Goal: Task Accomplishment & Management: Use online tool/utility

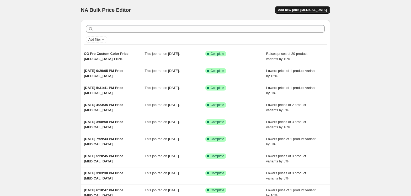
click at [293, 11] on span "Add new price [MEDICAL_DATA]" at bounding box center [302, 10] width 49 height 4
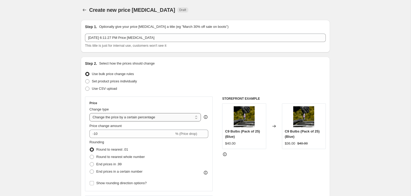
click at [120, 119] on select "Change the price to a certain amount Change the price by a certain amount Chang…" at bounding box center [145, 117] width 112 height 8
select select "to"
click at [89, 113] on select "Change the price to a certain amount Change the price by a certain amount Chang…" at bounding box center [145, 117] width 112 height 8
type input "80.00"
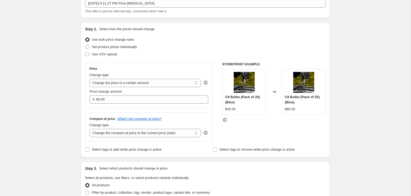
scroll to position [38, 0]
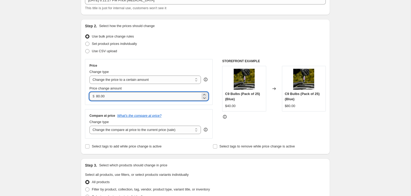
click at [153, 94] on input "80.00" at bounding box center [148, 96] width 104 height 8
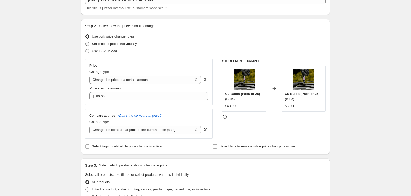
click at [134, 42] on span "Set product prices individually" at bounding box center [114, 44] width 45 height 4
click at [86, 42] on input "Set product prices individually" at bounding box center [85, 42] width 0 height 0
radio input "true"
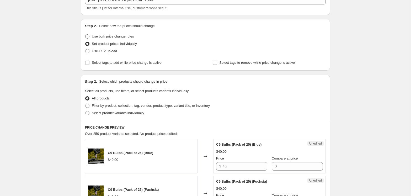
click at [123, 35] on span "Use bulk price change rules" at bounding box center [113, 36] width 42 height 4
click at [86, 35] on input "Use bulk price change rules" at bounding box center [85, 34] width 0 height 0
radio input "true"
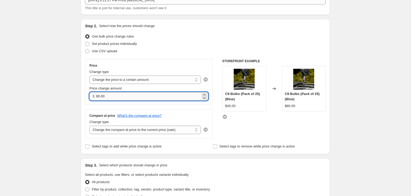
click at [133, 97] on input "80.00" at bounding box center [148, 96] width 104 height 8
drag, startPoint x: 133, startPoint y: 97, endPoint x: 65, endPoint y: 95, distance: 68.8
type input "403.83"
click at [181, 119] on div "Change type" at bounding box center [145, 121] width 112 height 5
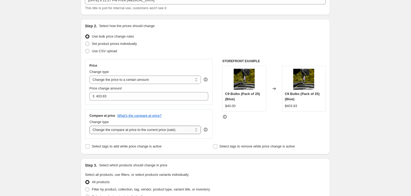
click at [179, 131] on select "Change the compare at price to the current price (sale) Change the compare at p…" at bounding box center [145, 130] width 112 height 8
select select "no_change"
click at [89, 126] on select "Change the compare at price to the current price (sale) Change the compare at p…" at bounding box center [145, 130] width 112 height 8
click at [183, 109] on div "Compare at price What's the compare at price? Change type Change the compare at…" at bounding box center [149, 123] width 128 height 29
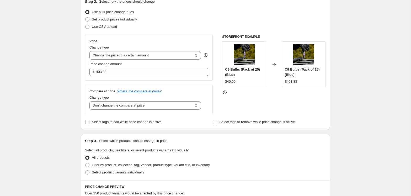
scroll to position [151, 0]
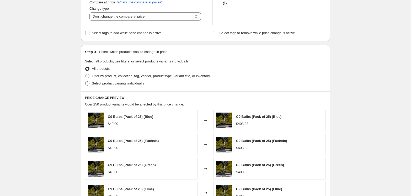
click at [133, 82] on span "Select product variants individually" at bounding box center [118, 83] width 52 height 4
click at [86, 82] on input "Select product variants individually" at bounding box center [85, 81] width 0 height 0
radio input "true"
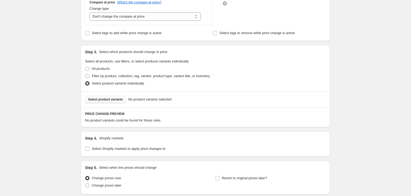
click at [115, 99] on span "Select product variants" at bounding box center [105, 99] width 35 height 4
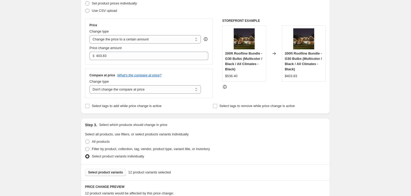
scroll to position [75, 0]
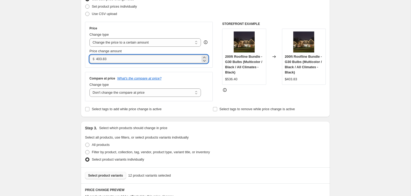
click at [129, 61] on input "403.83" at bounding box center [148, 59] width 104 height 8
type input "404.00"
click at [206, 24] on div "Price Change type Change the price to a certain amount Change the price by a ce…" at bounding box center [149, 45] width 128 height 46
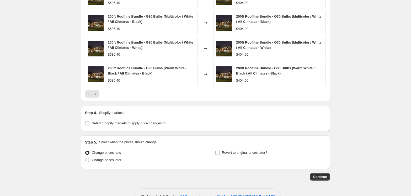
scroll to position [320, 0]
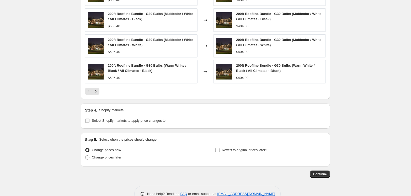
click at [111, 120] on span "Select Shopify markets to apply price changes to" at bounding box center [129, 121] width 74 height 4
click at [89, 120] on input "Select Shopify markets to apply price changes to" at bounding box center [87, 121] width 4 height 4
checkbox input "true"
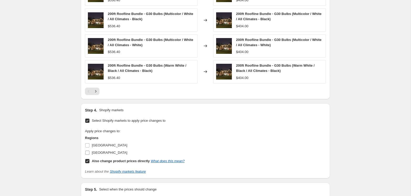
click at [101, 151] on span "[GEOGRAPHIC_DATA]" at bounding box center [109, 153] width 35 height 4
click at [89, 151] on input "[GEOGRAPHIC_DATA]" at bounding box center [87, 153] width 4 height 4
checkbox input "true"
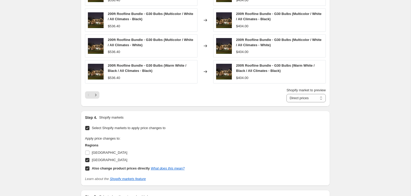
click at [102, 166] on b "Also change product prices directly" at bounding box center [121, 168] width 58 height 4
click at [89, 166] on input "Also change product prices directly What does this mean?" at bounding box center [87, 168] width 4 height 4
checkbox input "false"
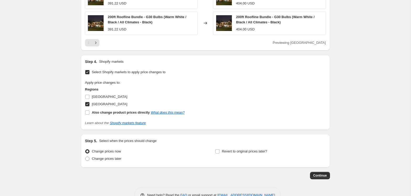
scroll to position [381, 0]
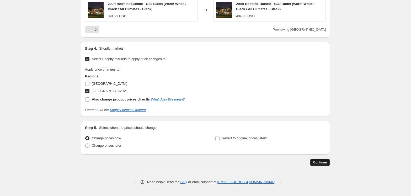
click at [318, 160] on span "Continue" at bounding box center [320, 162] width 14 height 4
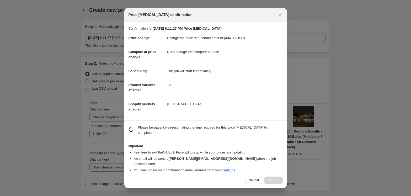
scroll to position [0, 0]
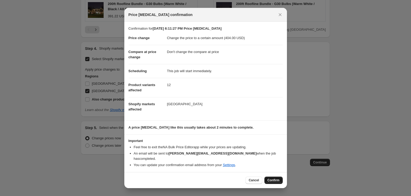
click at [272, 178] on span "Confirm" at bounding box center [274, 180] width 12 height 4
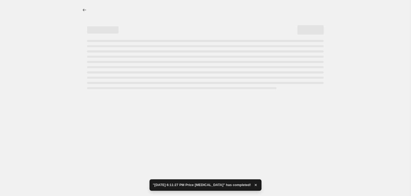
select select "no_change"
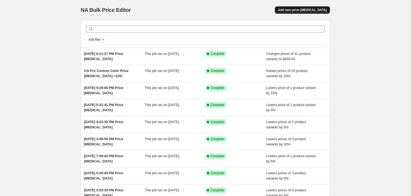
click at [296, 11] on span "Add new price [MEDICAL_DATA]" at bounding box center [302, 10] width 49 height 4
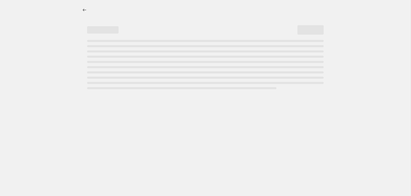
select select "percentage"
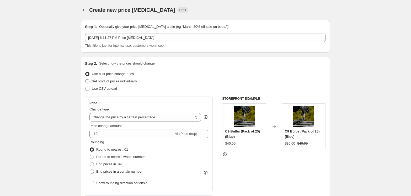
click at [115, 81] on span "Set product prices individually" at bounding box center [114, 81] width 45 height 4
click at [86, 79] on input "Set product prices individually" at bounding box center [85, 79] width 0 height 0
radio input "true"
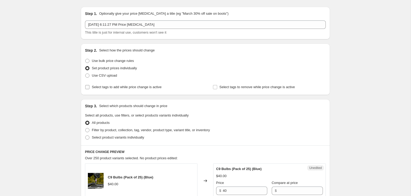
scroll to position [16, 0]
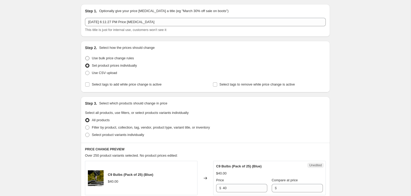
click at [125, 57] on span "Use bulk price change rules" at bounding box center [113, 58] width 42 height 4
click at [86, 56] on input "Use bulk price change rules" at bounding box center [85, 56] width 0 height 0
radio input "true"
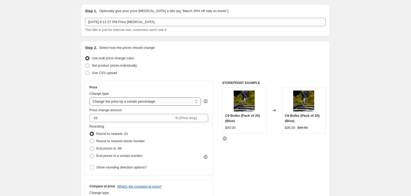
click at [118, 102] on select "Change the price to a certain amount Change the price by a certain amount Chang…" at bounding box center [145, 101] width 112 height 8
select select "to"
click at [89, 97] on select "Change the price to a certain amount Change the price by a certain amount Chang…" at bounding box center [145, 101] width 112 height 8
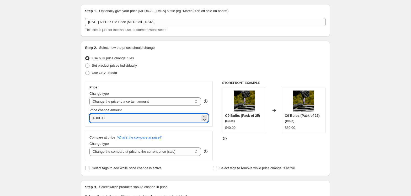
drag, startPoint x: 110, startPoint y: 118, endPoint x: 68, endPoint y: 118, distance: 42.0
paste input "384"
type input "384.00"
click at [205, 65] on div "Set product prices individually" at bounding box center [205, 65] width 241 height 7
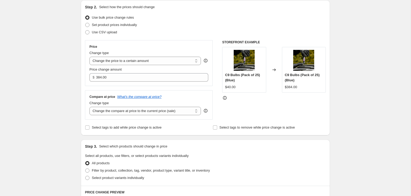
scroll to position [57, 0]
click at [179, 110] on select "Change the compare at price to the current price (sale) Change the compare at p…" at bounding box center [145, 110] width 112 height 8
select select "no_change"
click at [89, 106] on select "Change the compare at price to the current price (sale) Change the compare at p…" at bounding box center [145, 110] width 112 height 8
click at [200, 98] on div "Compare at price What's the compare at price?" at bounding box center [148, 96] width 119 height 4
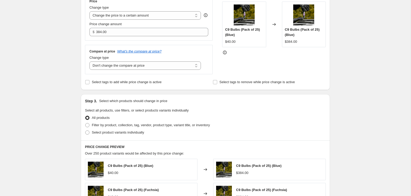
scroll to position [108, 0]
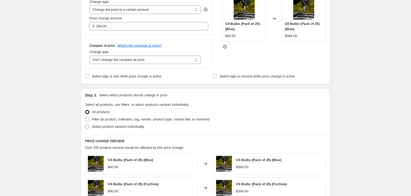
click at [118, 127] on span "Select product variants individually" at bounding box center [118, 127] width 52 height 4
click at [86, 125] on input "Select product variants individually" at bounding box center [85, 125] width 0 height 0
radio input "true"
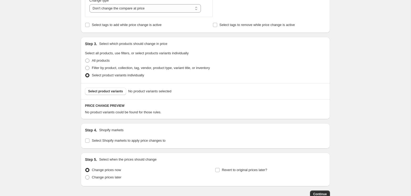
scroll to position [192, 0]
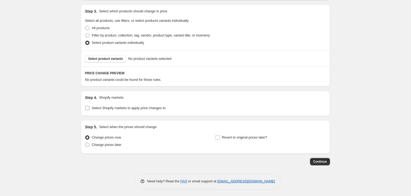
click at [107, 108] on span "Select Shopify markets to apply price changes to" at bounding box center [129, 108] width 74 height 4
click at [89, 108] on input "Select Shopify markets to apply price changes to" at bounding box center [87, 108] width 4 height 4
checkbox input "true"
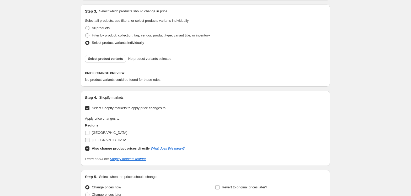
click at [97, 139] on span "[GEOGRAPHIC_DATA]" at bounding box center [109, 140] width 35 height 4
click at [89, 139] on input "[GEOGRAPHIC_DATA]" at bounding box center [87, 140] width 4 height 4
checkbox input "true"
click at [93, 146] on b "Also change product prices directly" at bounding box center [121, 148] width 58 height 4
click at [89, 146] on input "Also change product prices directly What does this mean?" at bounding box center [87, 148] width 4 height 4
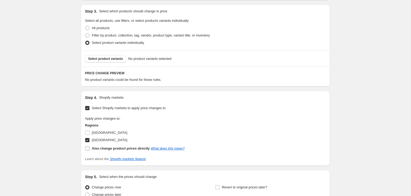
checkbox input "false"
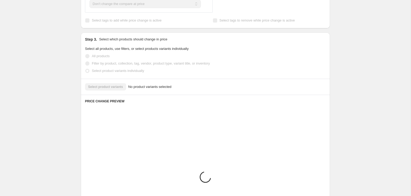
scroll to position [149, 0]
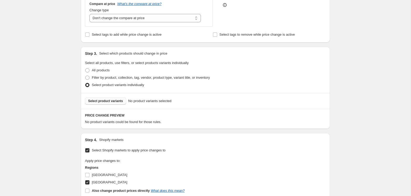
click at [114, 102] on span "Select product variants" at bounding box center [105, 101] width 35 height 4
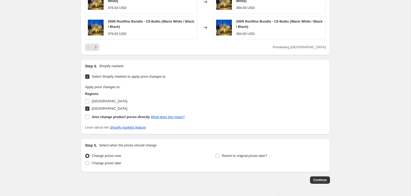
scroll to position [381, 0]
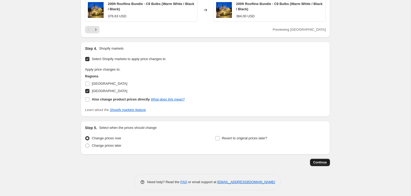
click at [324, 162] on span "Continue" at bounding box center [320, 162] width 14 height 4
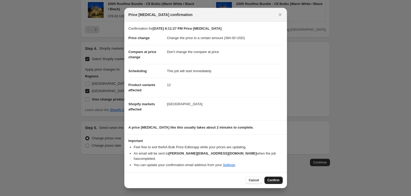
click at [272, 178] on span "Confirm" at bounding box center [274, 180] width 12 height 4
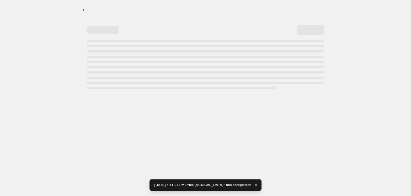
select select "no_change"
